Goal: Transaction & Acquisition: Purchase product/service

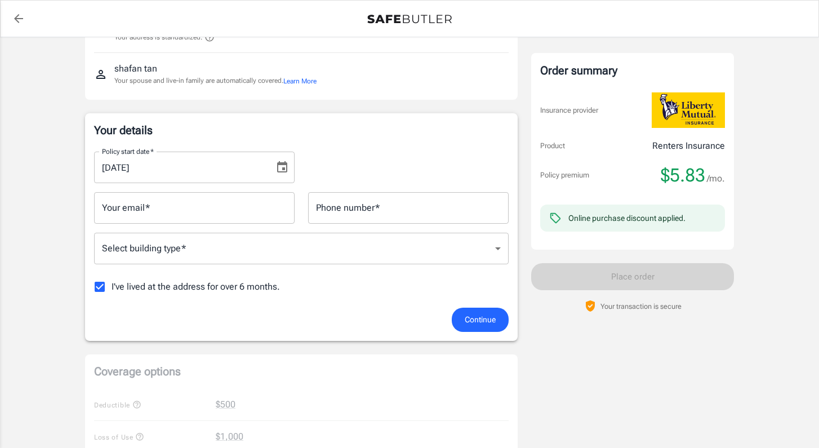
scroll to position [121, 0]
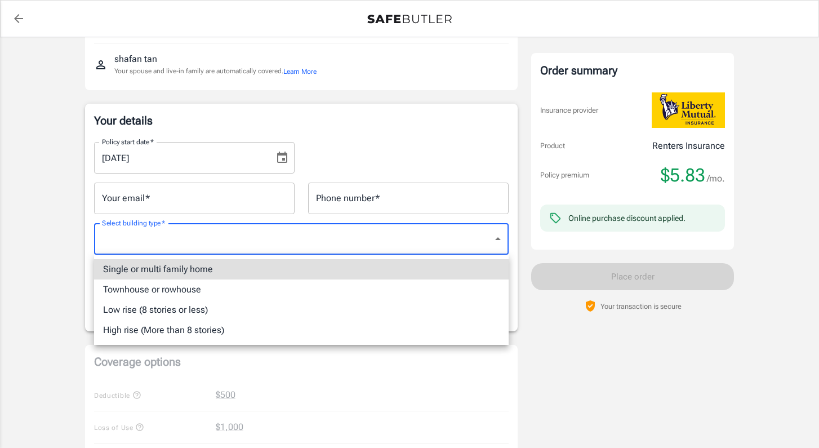
click at [412, 242] on body "Policy premium $ 5.83 /mo Liberty Mutual Renters Insurance [STREET_ADDRESS][PER…" at bounding box center [409, 411] width 819 height 1065
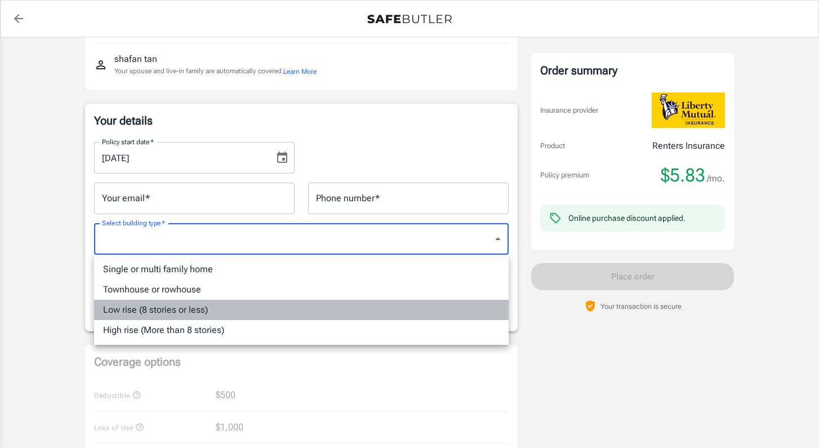
click at [385, 313] on li "Low rise (8 stories or less)" at bounding box center [301, 310] width 415 height 20
type input "lowrise"
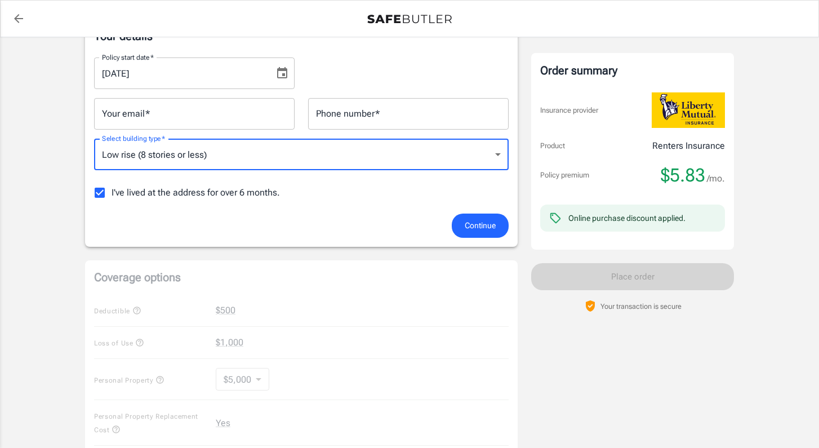
scroll to position [206, 0]
click at [259, 189] on span "I've lived at the address for over 6 months." at bounding box center [196, 192] width 168 height 14
click at [112, 189] on input "I've lived at the address for over 6 months." at bounding box center [100, 192] width 24 height 24
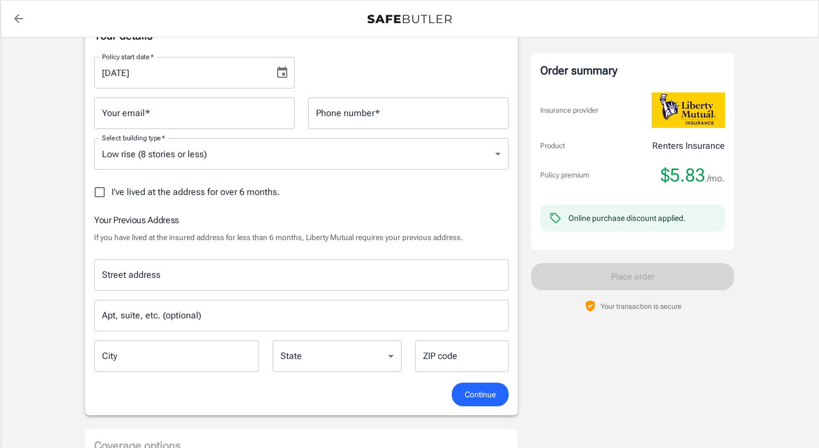
click at [248, 194] on span "I've lived at the address for over 6 months." at bounding box center [196, 192] width 168 height 14
click at [112, 194] on input "I've lived at the address for over 6 months." at bounding box center [100, 192] width 24 height 24
checkbox input "true"
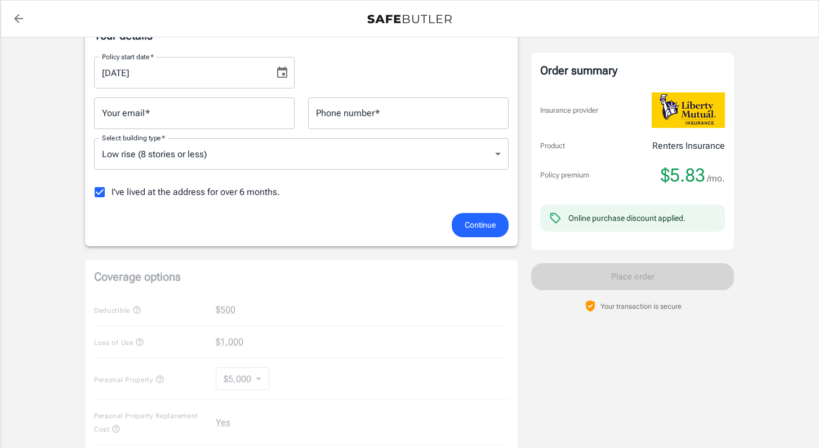
click at [473, 226] on span "Continue" at bounding box center [480, 225] width 31 height 14
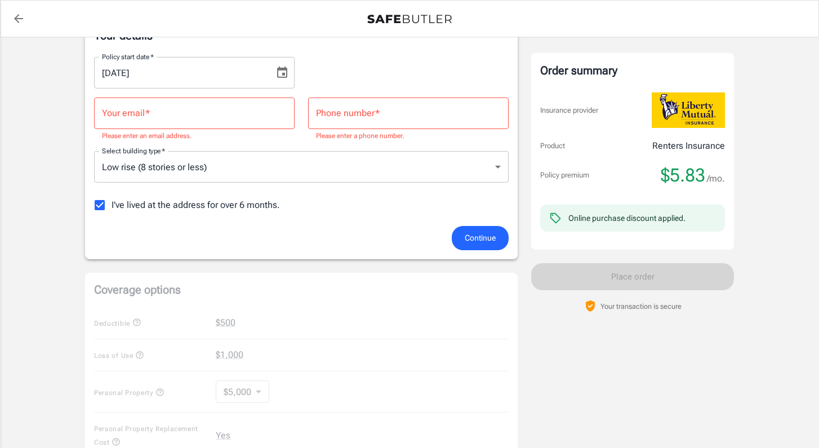
scroll to position [95, 0]
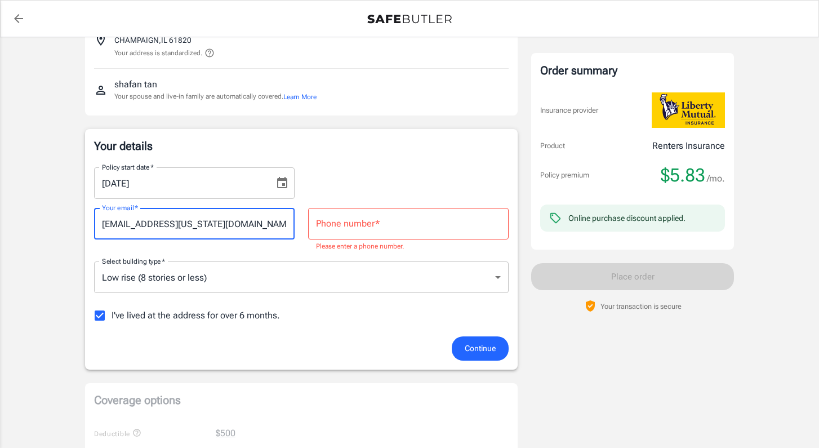
type input "shafant2@illinois.edu"
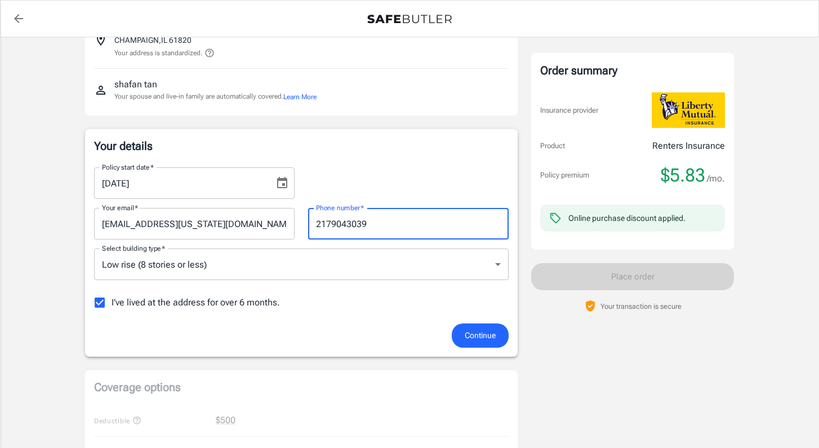
type input "2179043039"
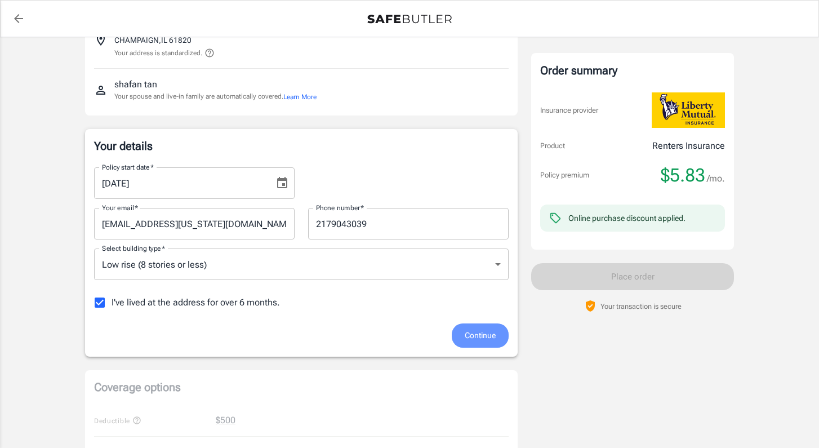
click at [500, 330] on button "Continue" at bounding box center [480, 335] width 57 height 24
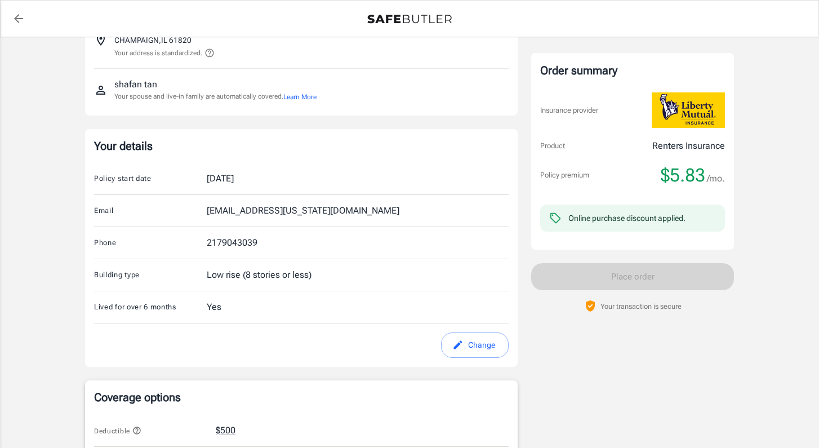
scroll to position [406, 0]
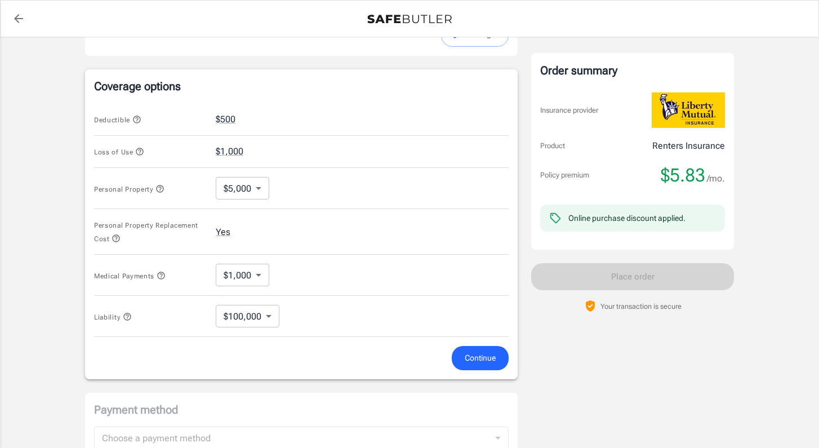
click at [163, 185] on icon "button" at bounding box center [160, 188] width 7 height 7
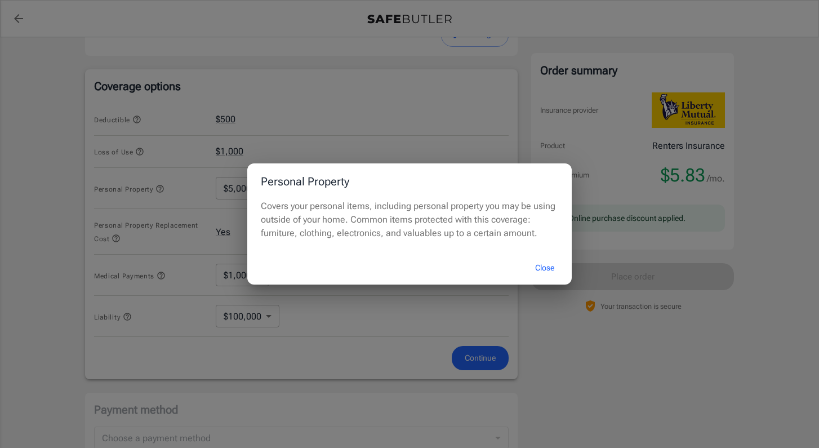
click at [542, 269] on button "Close" at bounding box center [544, 268] width 45 height 24
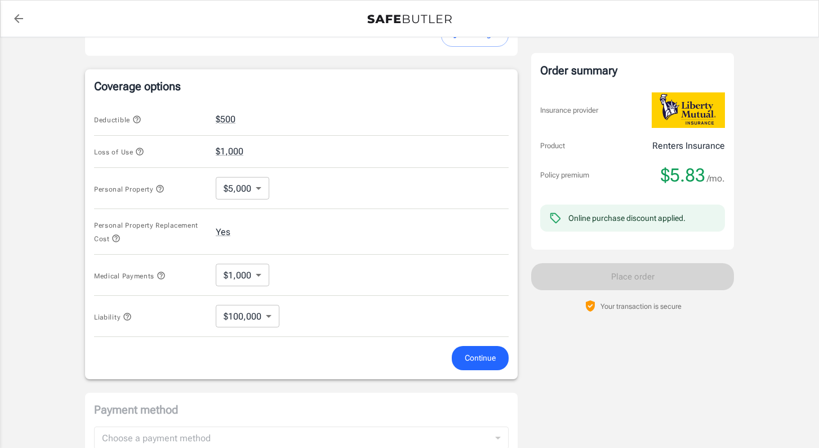
click at [121, 239] on icon "button" at bounding box center [116, 238] width 9 height 9
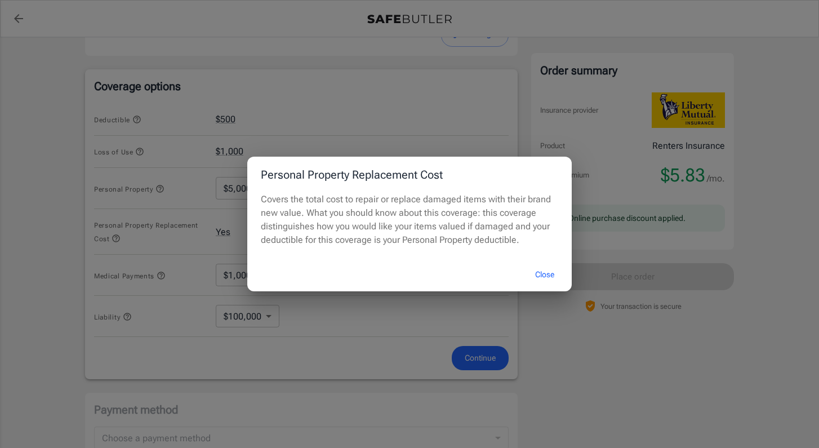
click at [518, 248] on div "Covers the total cost to repair or replace damaged items with their brand new v…" at bounding box center [409, 225] width 324 height 65
click at [542, 274] on button "Close" at bounding box center [544, 274] width 45 height 24
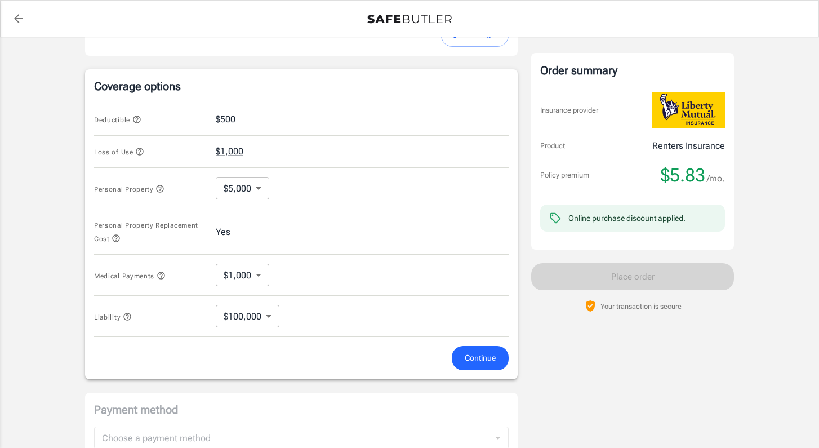
click at [137, 115] on icon "button" at bounding box center [136, 119] width 9 height 9
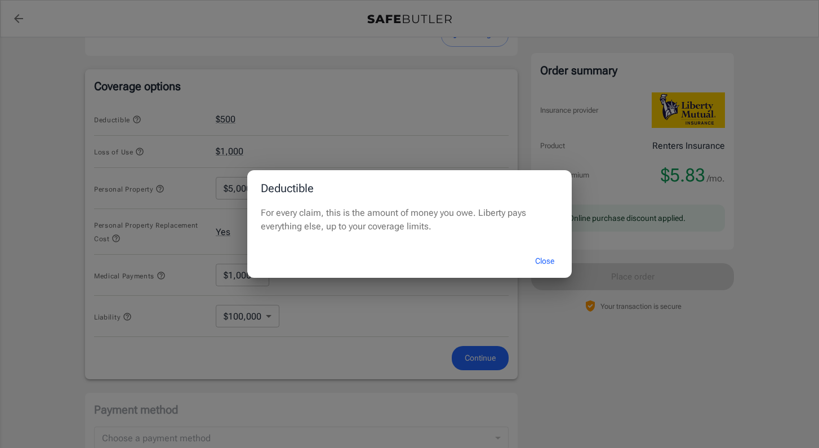
click at [550, 265] on button "Close" at bounding box center [544, 261] width 45 height 24
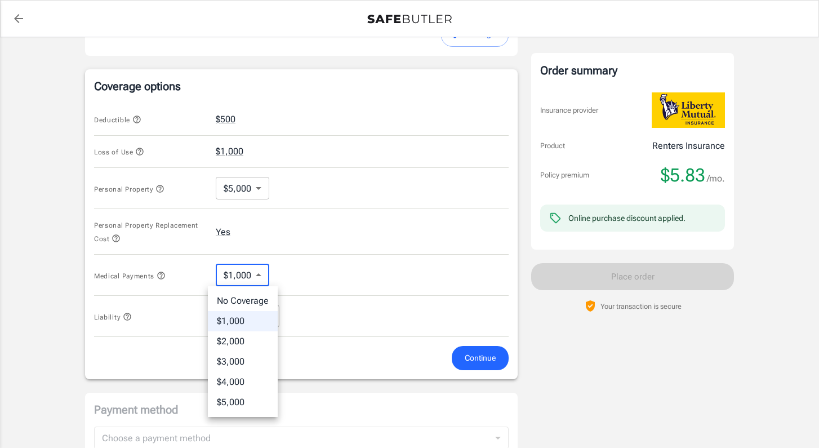
click at [259, 277] on body "Policy premium $ 5.83 /mo Liberty Mutual Renters Insurance 615 S WRIGHT ST CHAM…" at bounding box center [409, 131] width 819 height 1075
click at [259, 277] on div at bounding box center [409, 224] width 819 height 448
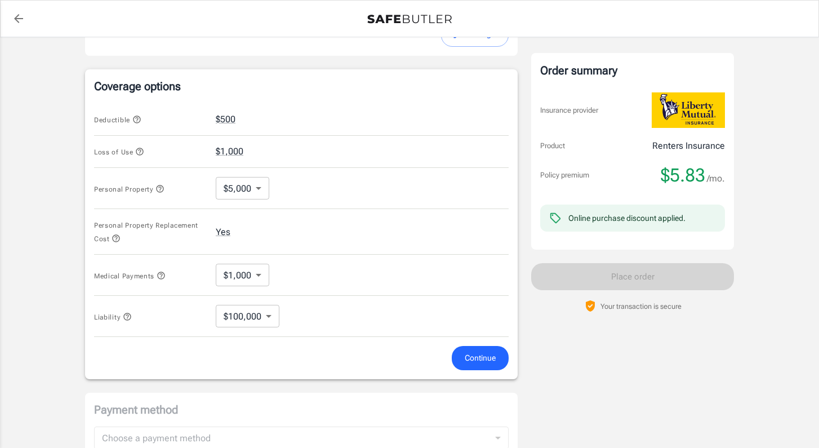
click at [158, 274] on icon "button" at bounding box center [161, 275] width 9 height 9
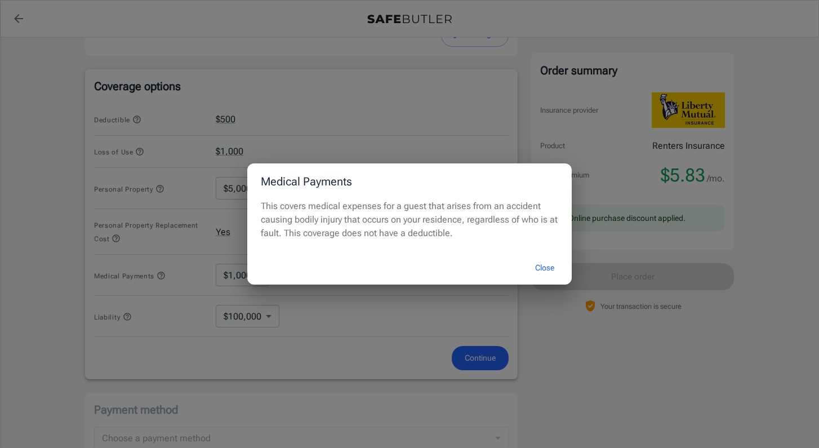
click at [551, 266] on button "Close" at bounding box center [544, 268] width 45 height 24
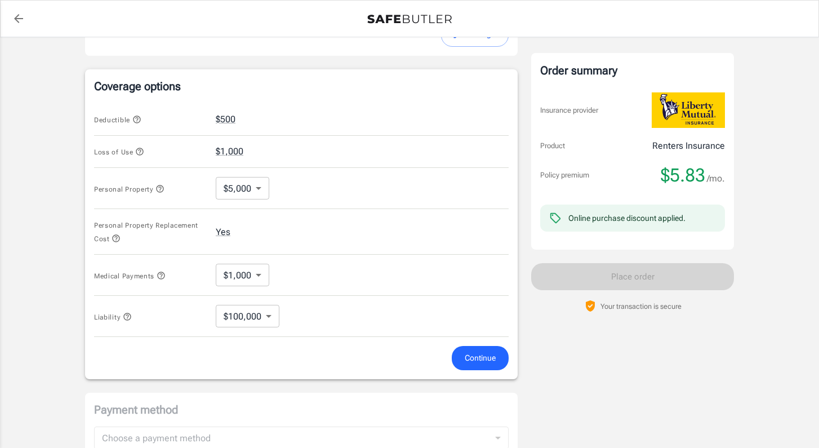
click at [136, 150] on icon "button" at bounding box center [139, 151] width 9 height 9
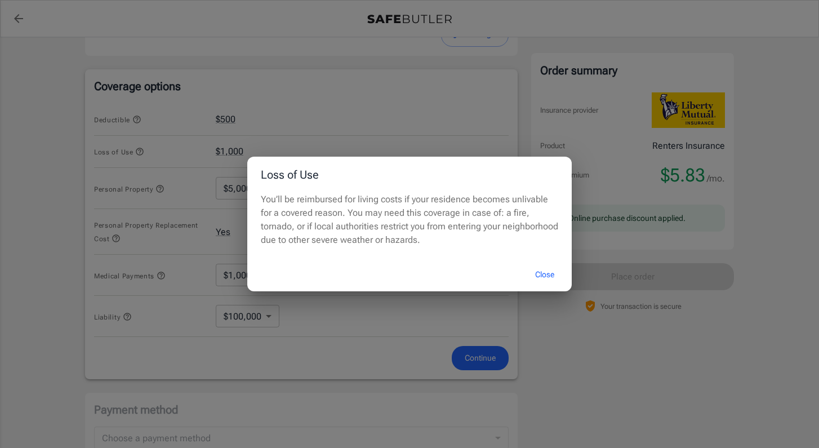
click at [545, 275] on button "Close" at bounding box center [544, 274] width 45 height 24
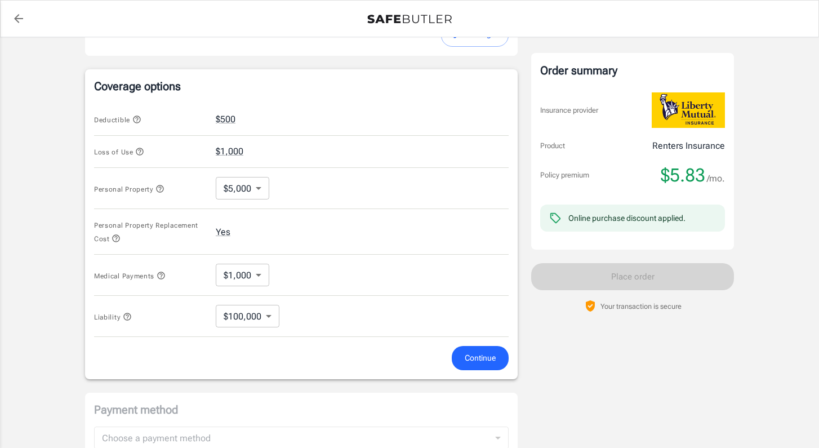
click at [480, 362] on span "Continue" at bounding box center [480, 358] width 31 height 14
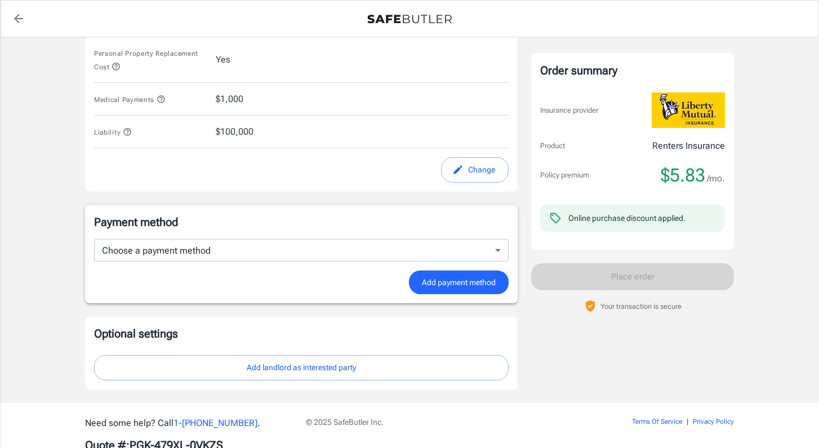
scroll to position [599, 0]
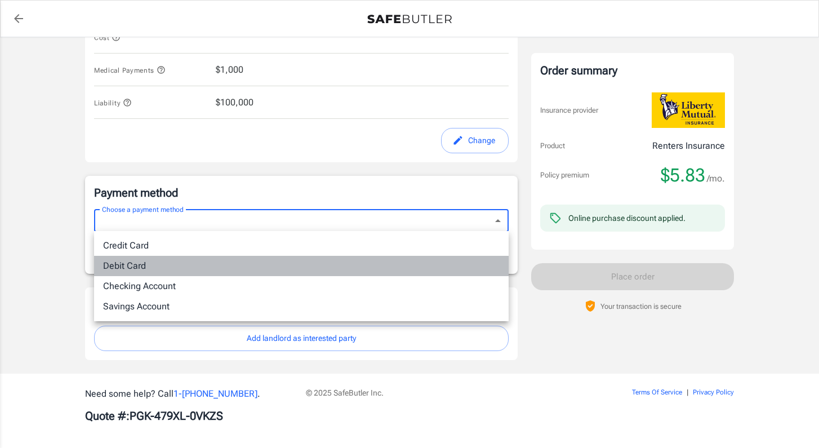
click at [389, 264] on li "Debit Card" at bounding box center [301, 266] width 415 height 20
type input "debit"
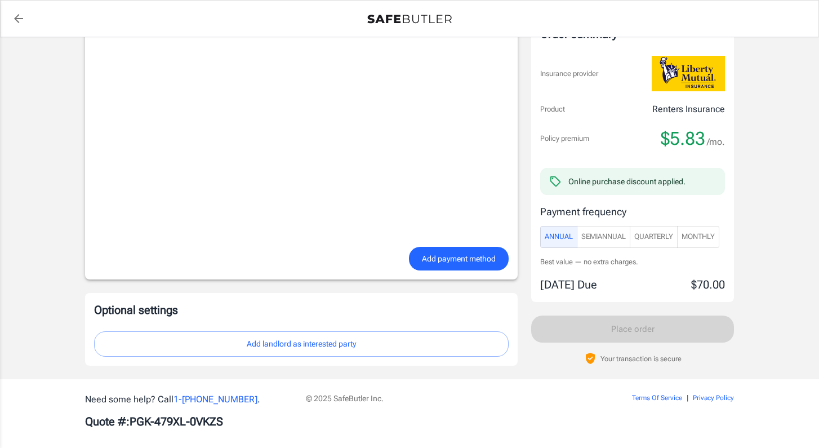
scroll to position [887, 0]
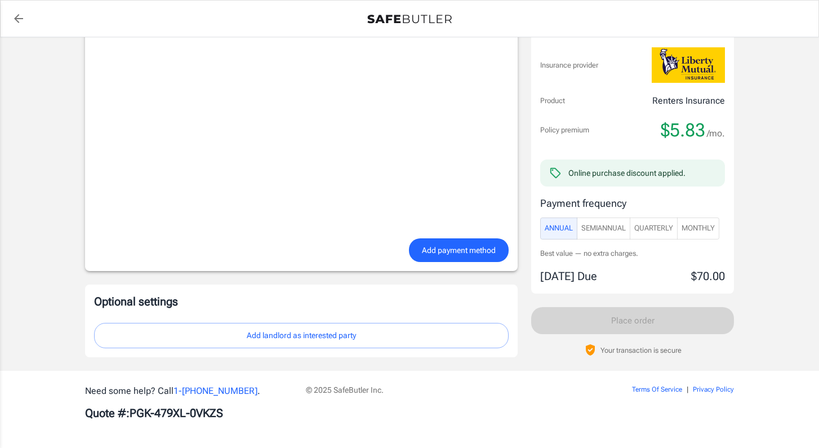
click at [264, 329] on button "Add landlord as interested party" at bounding box center [301, 335] width 415 height 25
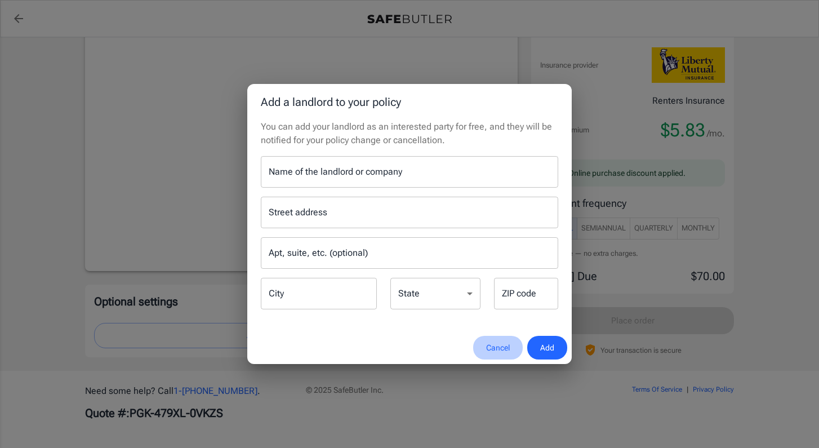
click at [491, 348] on button "Cancel" at bounding box center [498, 348] width 50 height 24
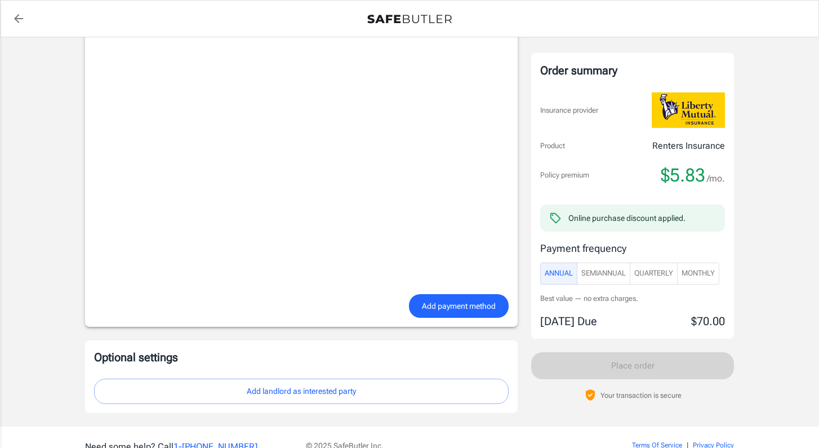
scroll to position [875, 0]
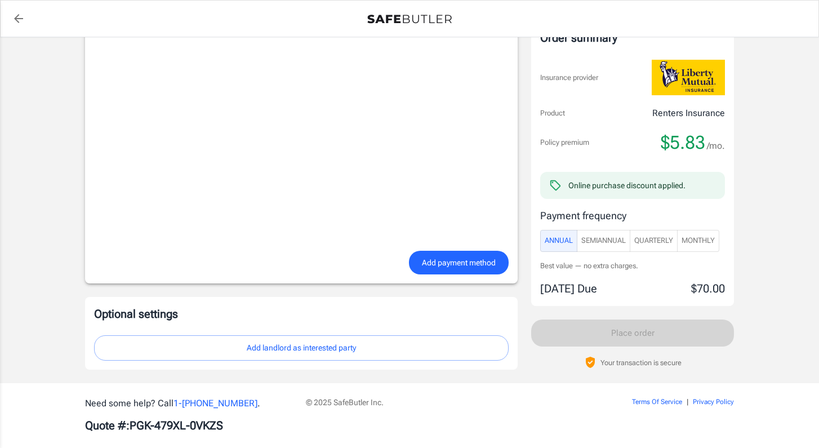
click at [426, 257] on span "Add payment method" at bounding box center [459, 263] width 74 height 14
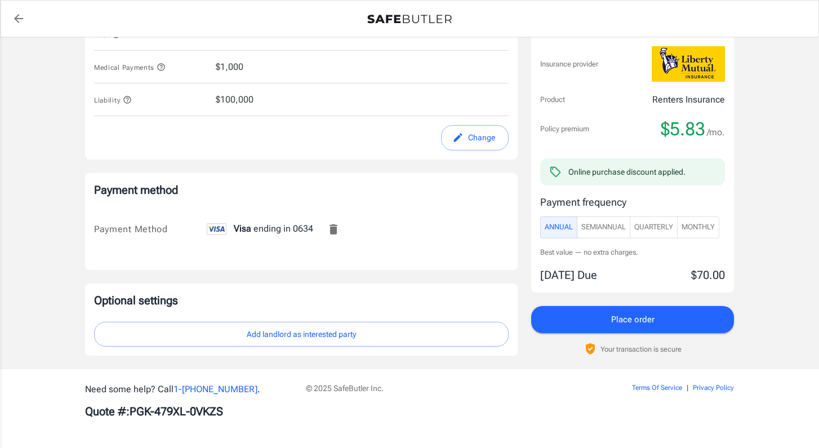
scroll to position [600, 0]
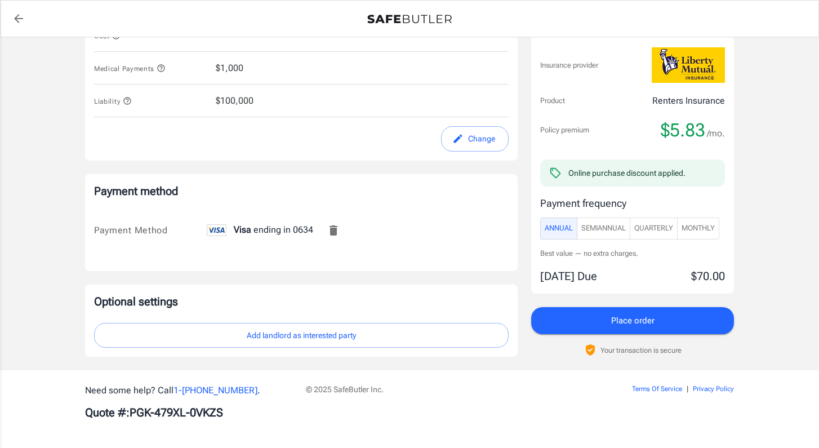
click at [357, 338] on button "Add landlord as interested party" at bounding box center [301, 335] width 415 height 25
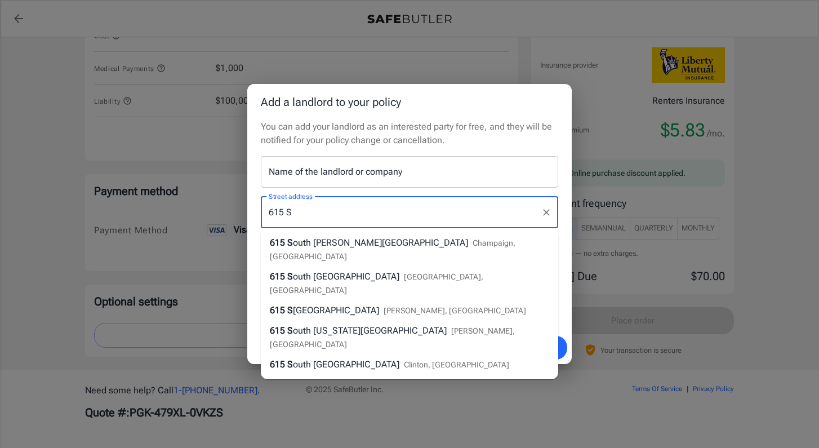
click at [400, 241] on span "Champaign, IL" at bounding box center [393, 249] width 246 height 23
type input "615 South Wright Street"
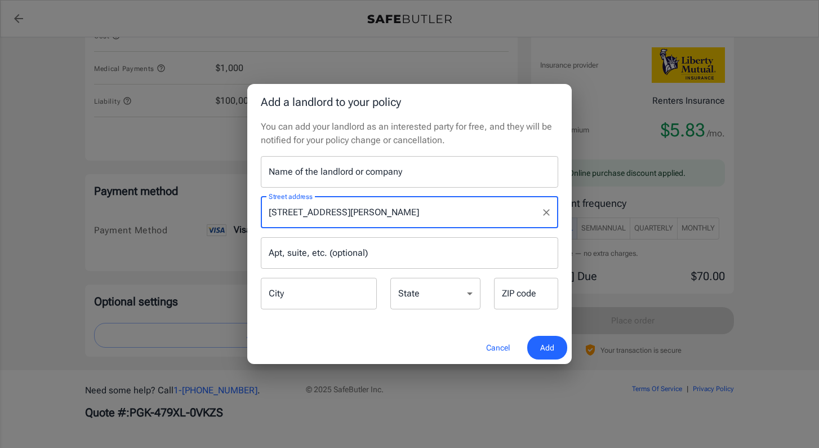
type input "Champaign"
select select "IL"
type input "61820"
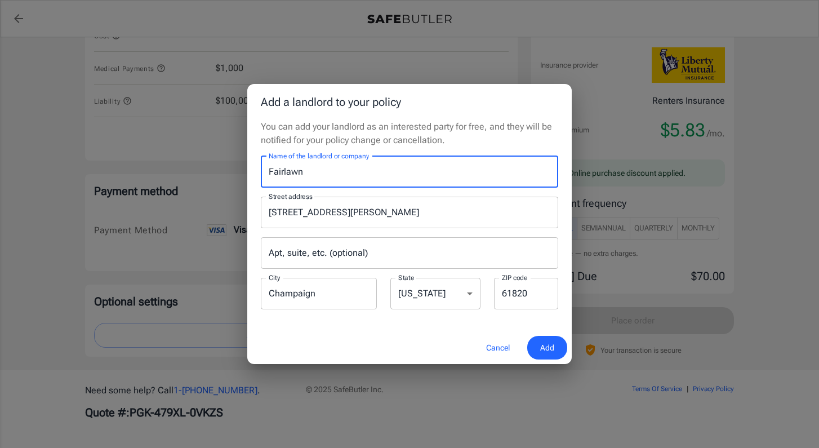
click at [453, 164] on input "Fairlawn" at bounding box center [409, 172] width 297 height 32
click at [464, 175] on input "Fairlawn" at bounding box center [409, 172] width 297 height 32
type input "Fairlawn Real Estate"
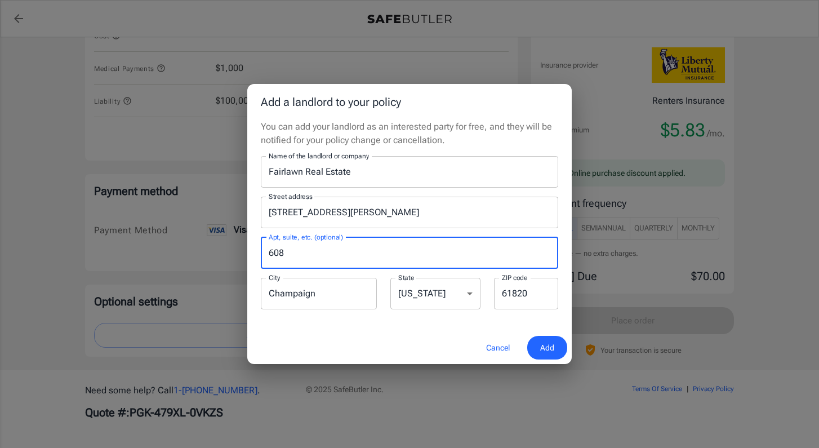
type input "608"
click at [473, 178] on input "Fairlawn Real Estate" at bounding box center [409, 172] width 297 height 32
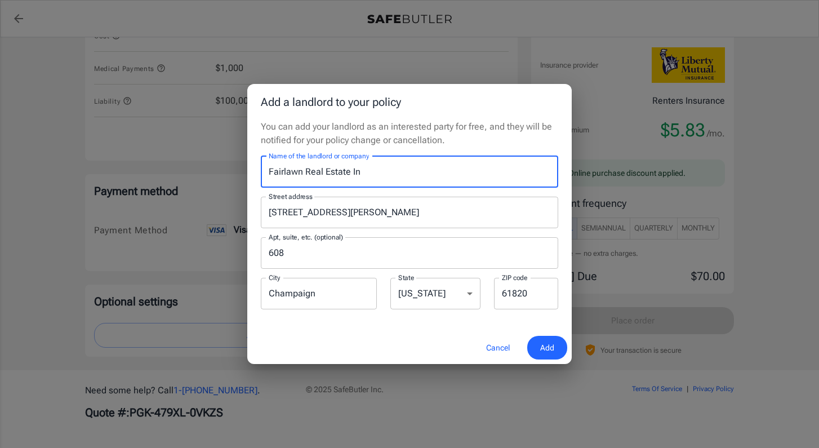
drag, startPoint x: 68, startPoint y: 447, endPoint x: 378, endPoint y: 173, distance: 414.2
click at [378, 173] on input "Fairlawn Real Estate In" at bounding box center [409, 172] width 297 height 32
type input "Fairlawn Real Estate Inc"
click at [539, 335] on div "Cancel Add" at bounding box center [409, 347] width 324 height 33
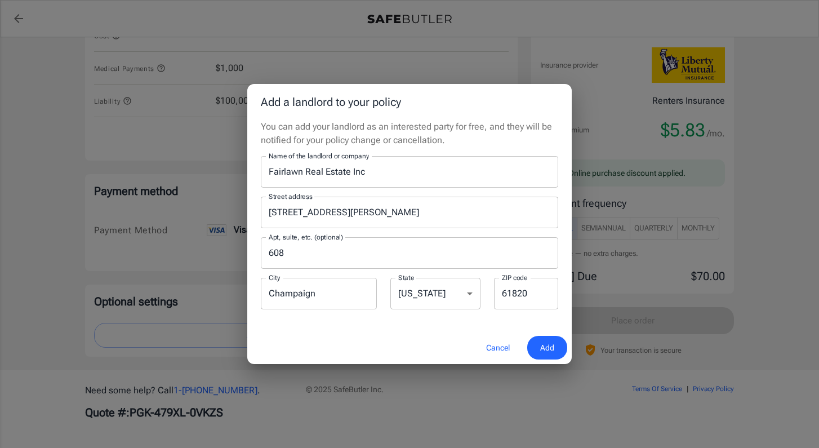
click at [543, 344] on span "Add" at bounding box center [547, 348] width 14 height 14
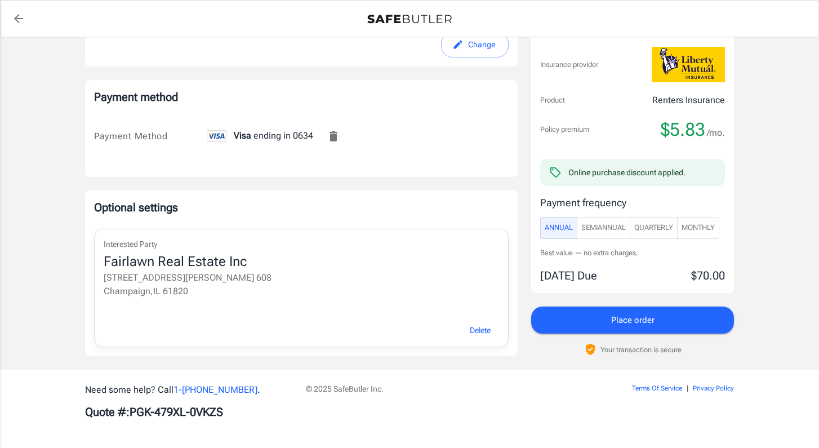
scroll to position [693, 0]
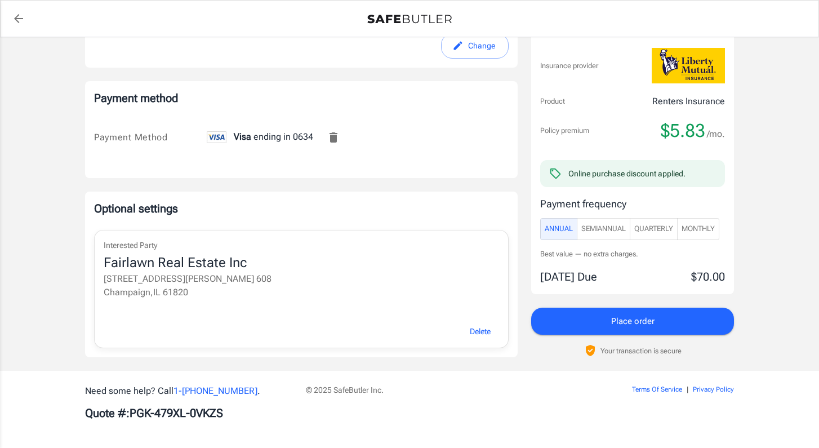
click at [696, 226] on span "Monthly" at bounding box center [697, 228] width 33 height 13
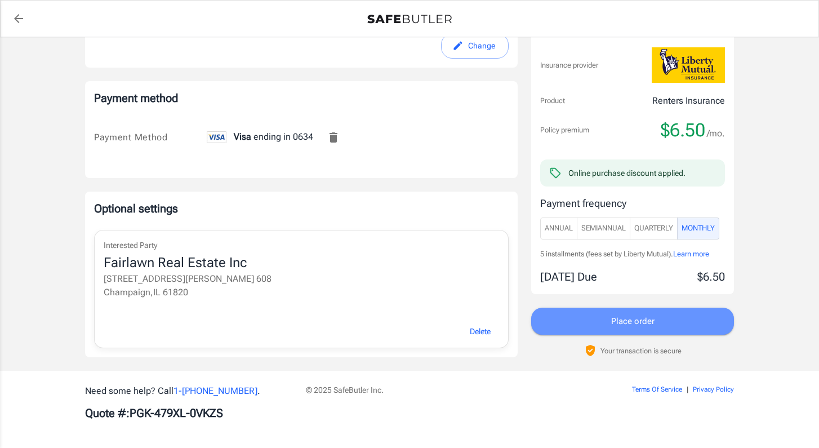
click at [688, 325] on button "Place order" at bounding box center [632, 321] width 203 height 27
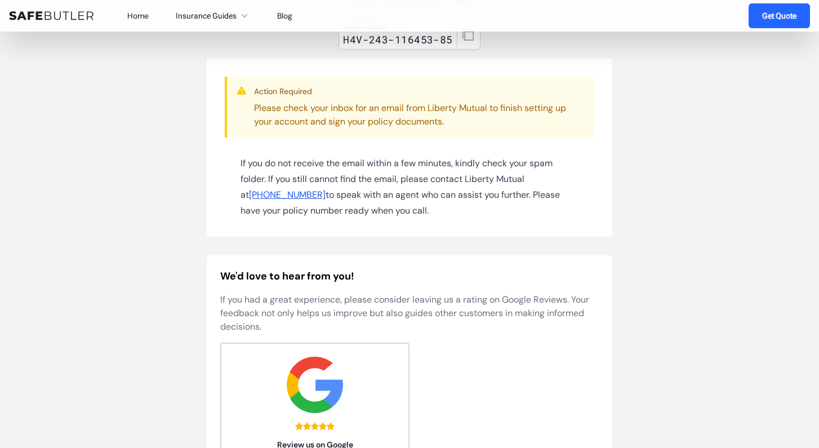
scroll to position [153, 0]
